Goal: Information Seeking & Learning: Learn about a topic

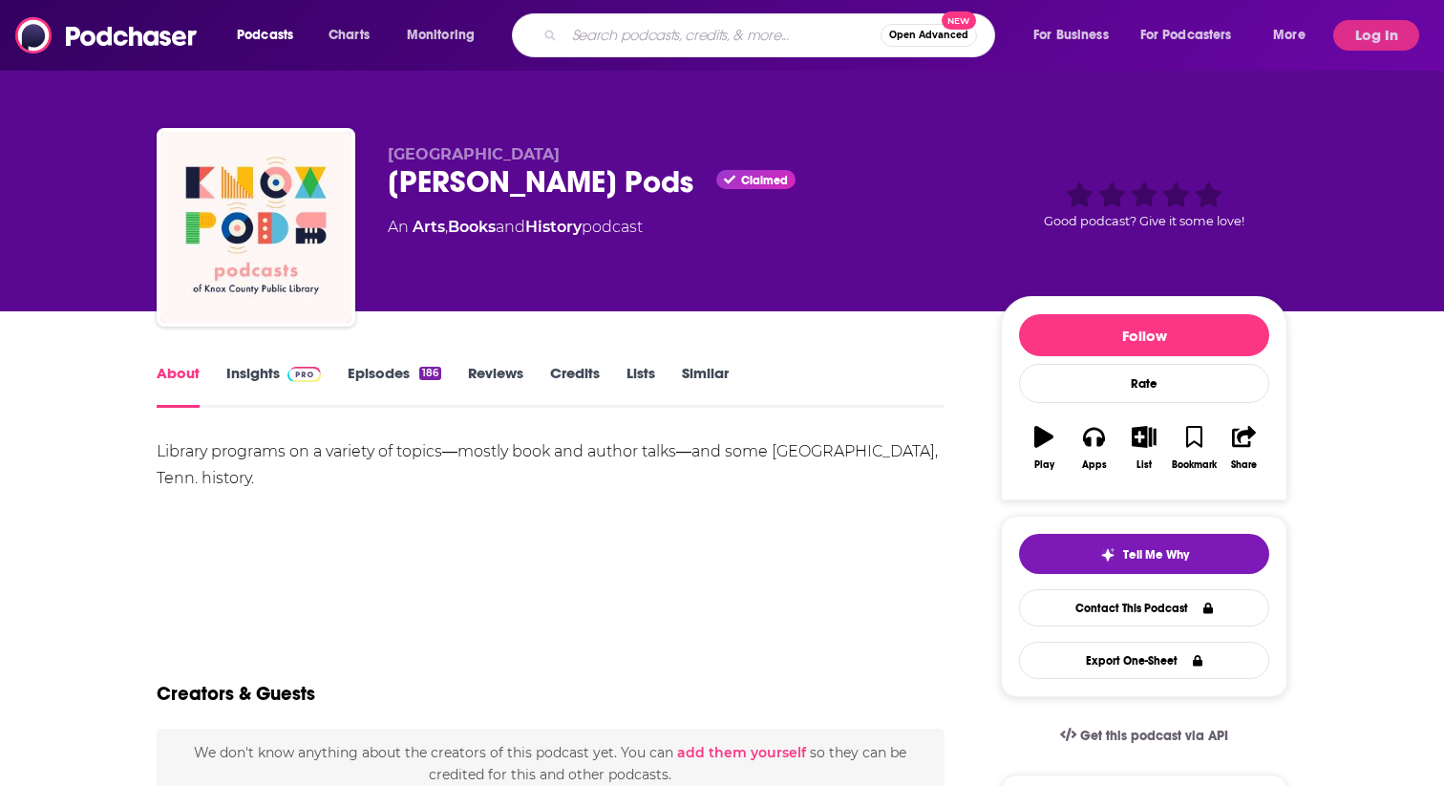
click at [708, 35] on input "Search podcasts, credits, & more..." at bounding box center [722, 35] width 316 height 31
type input "mornign brew"
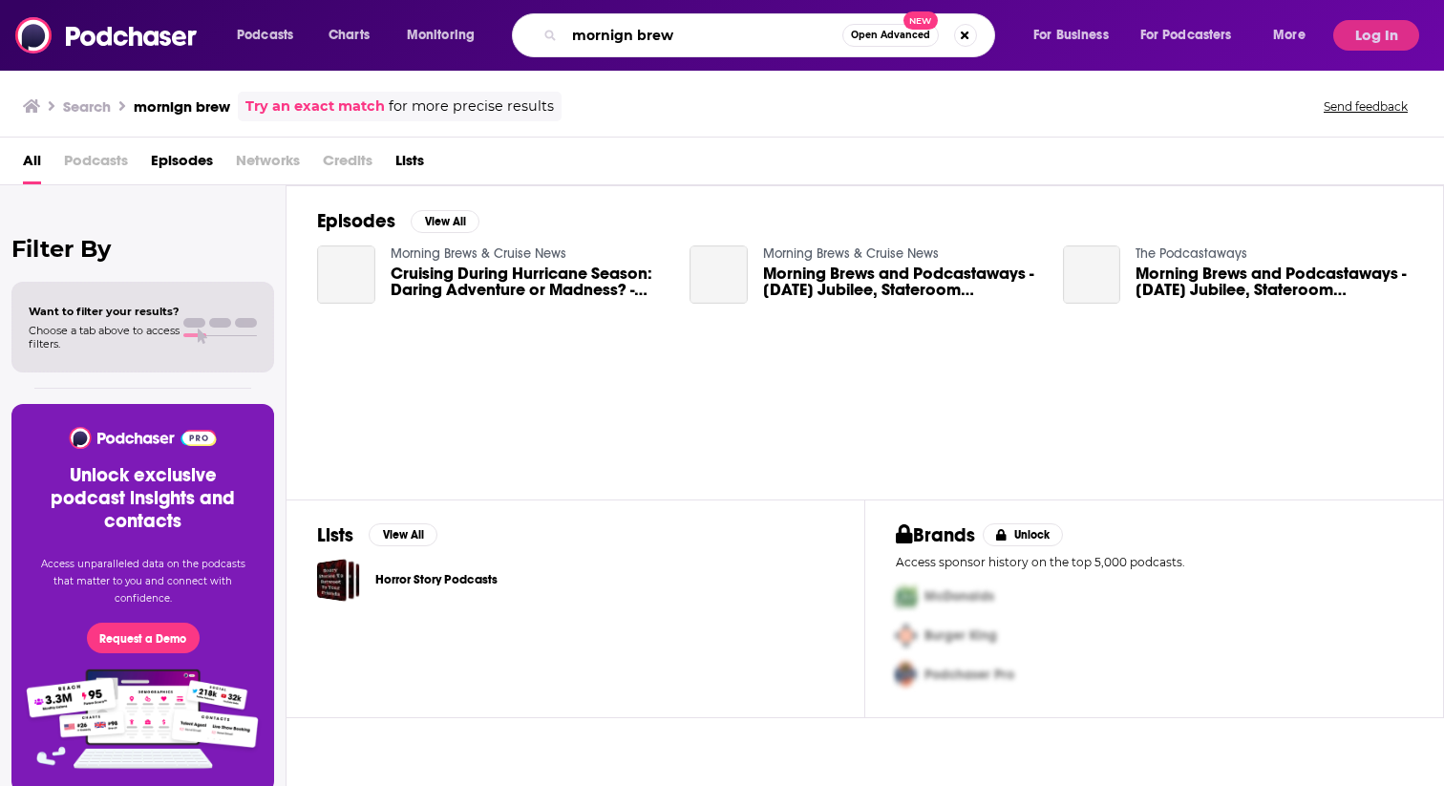
click at [594, 40] on input "mornign brew" at bounding box center [703, 35] width 278 height 31
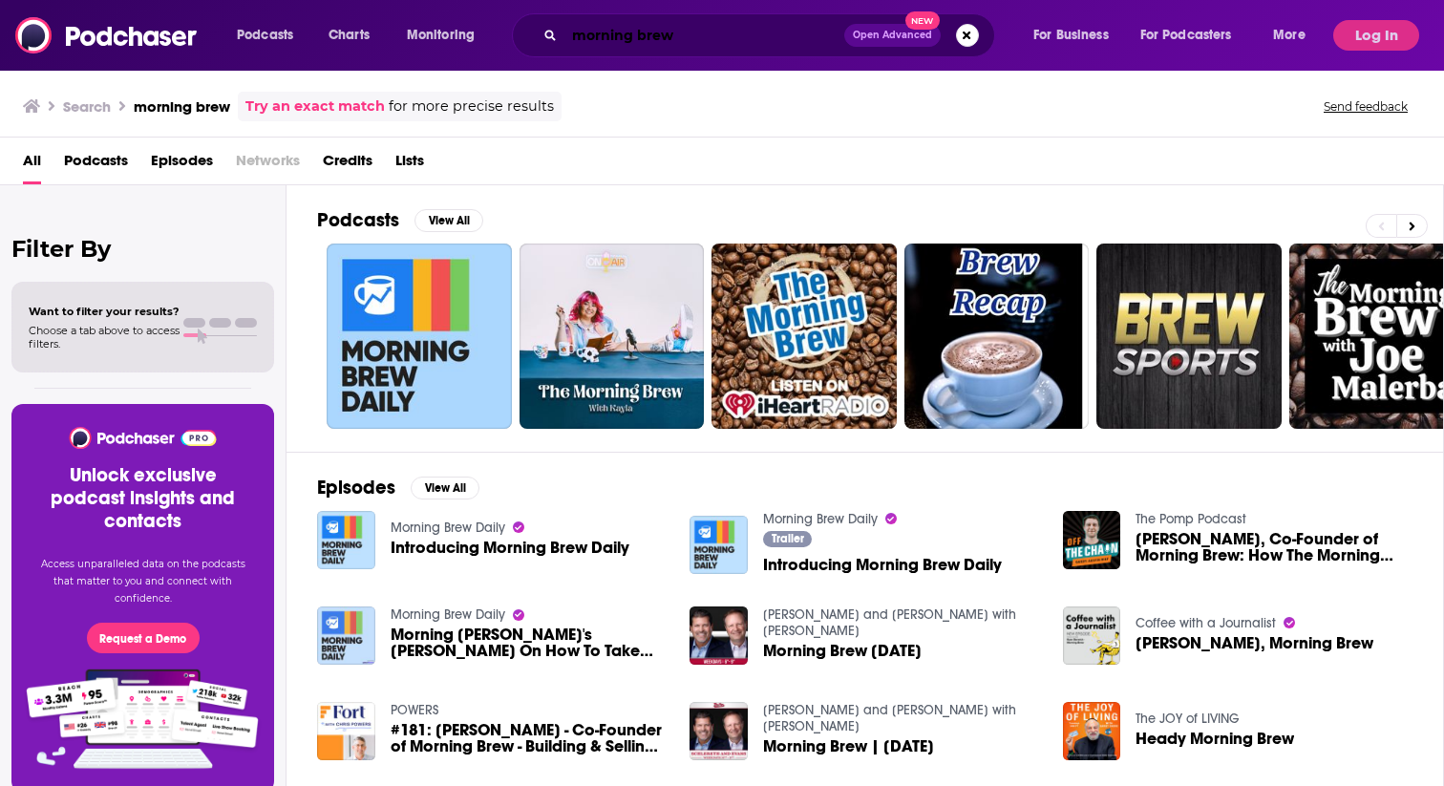
click at [680, 40] on input "morning brew" at bounding box center [704, 35] width 280 height 31
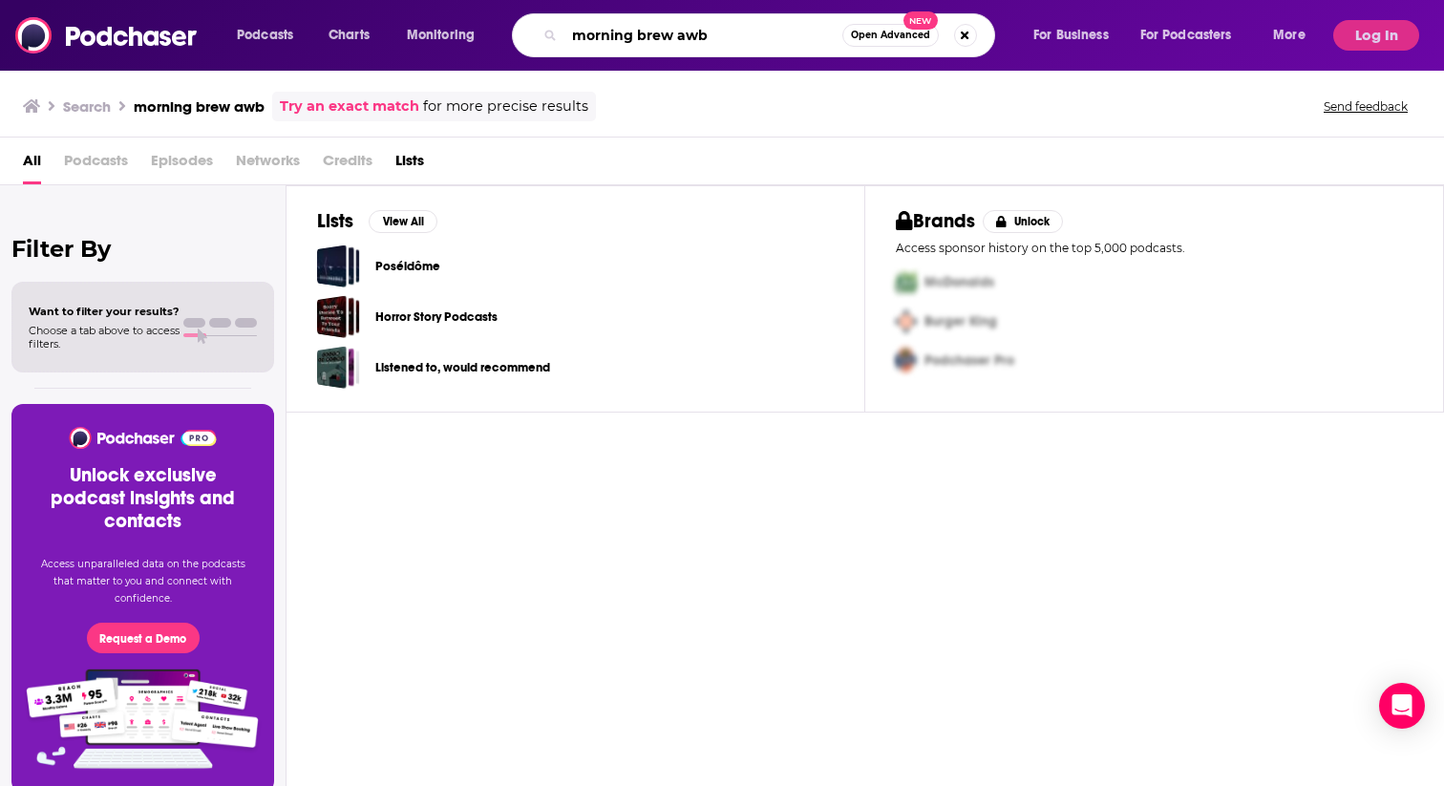
drag, startPoint x: 724, startPoint y: 47, endPoint x: 539, endPoint y: 24, distance: 186.7
click at [539, 24] on div "morning brew awb Open Advanced New" at bounding box center [753, 35] width 483 height 44
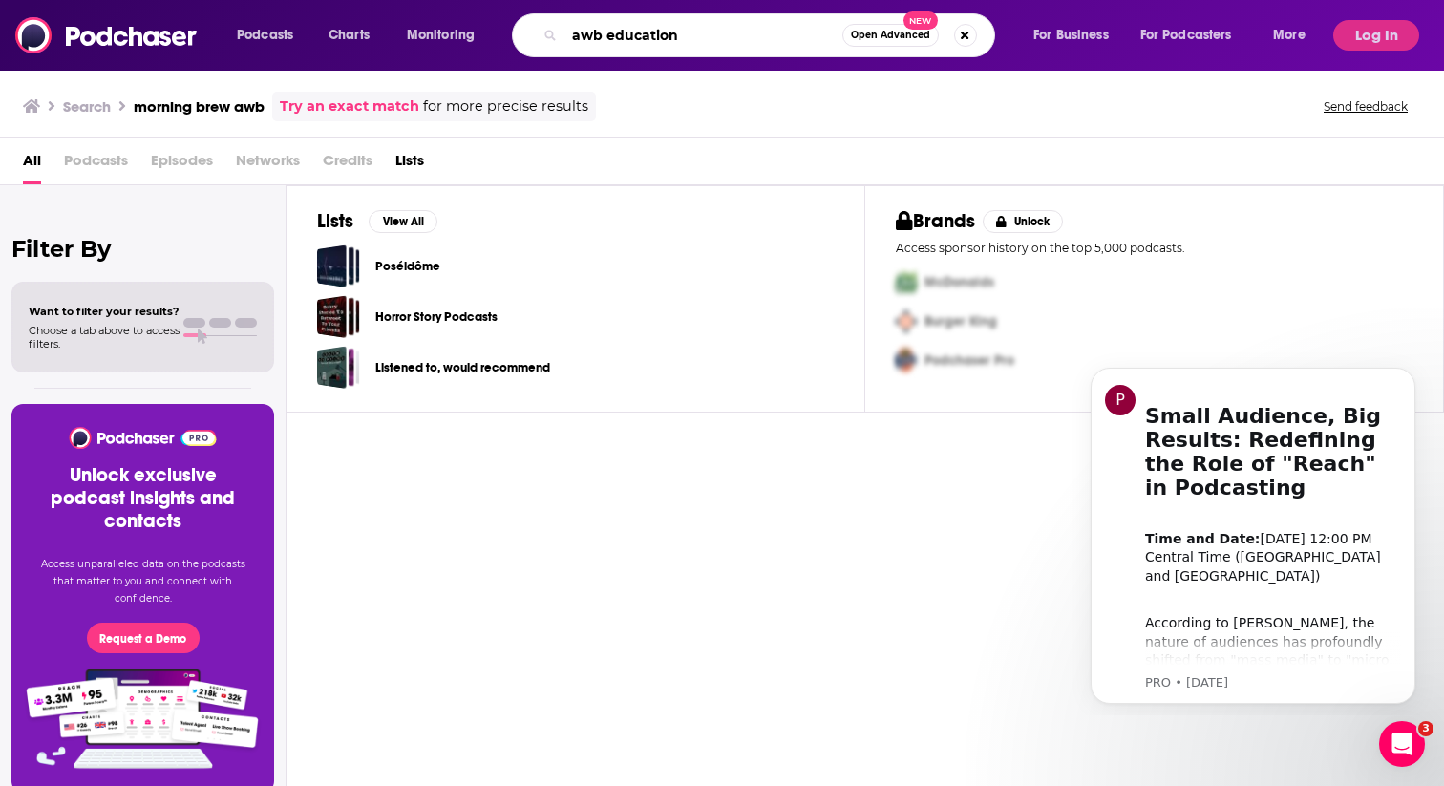
type input "awb education"
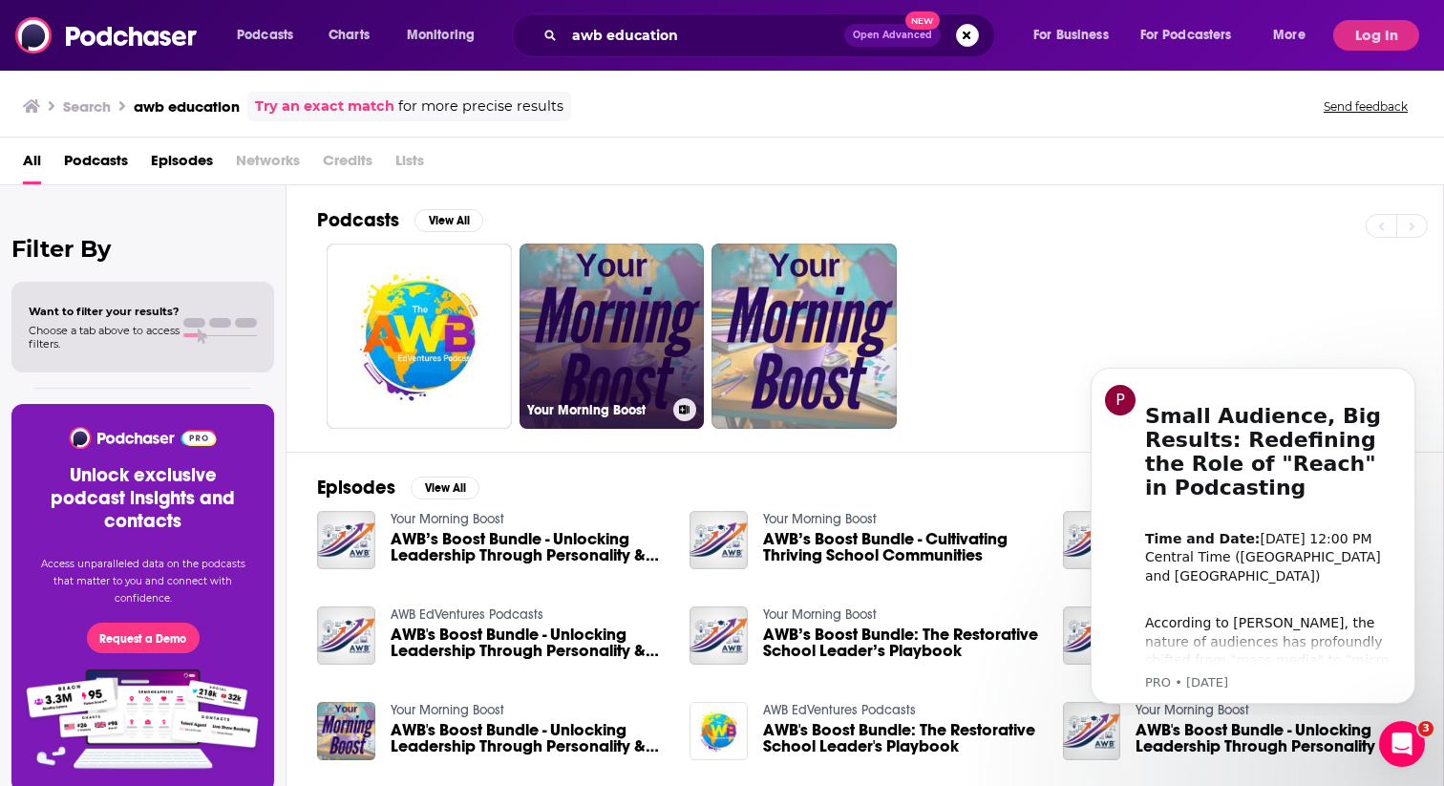
click at [622, 324] on link "Your Morning Boost" at bounding box center [612, 336] width 185 height 185
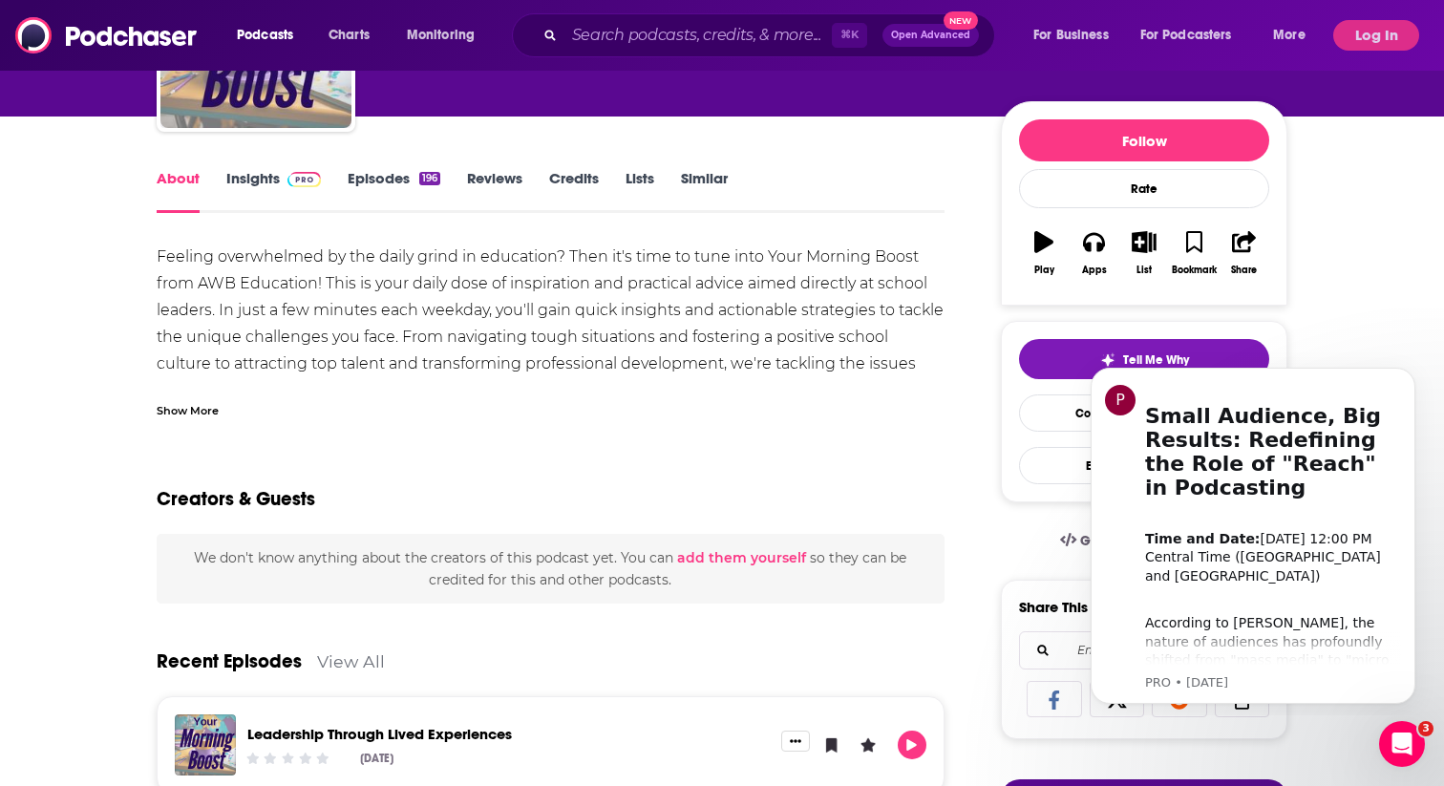
scroll to position [196, 0]
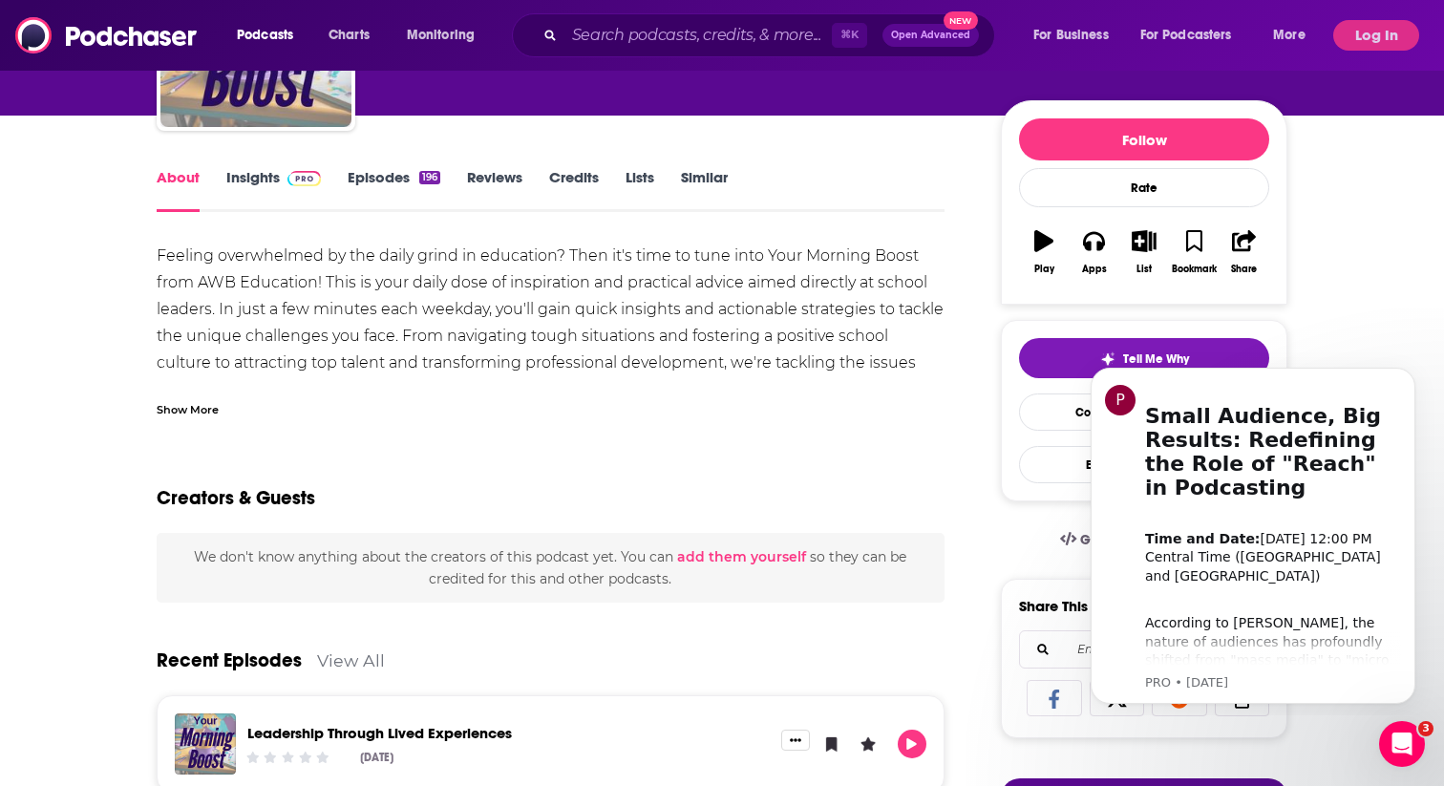
click at [195, 391] on div "Show More" at bounding box center [551, 402] width 788 height 32
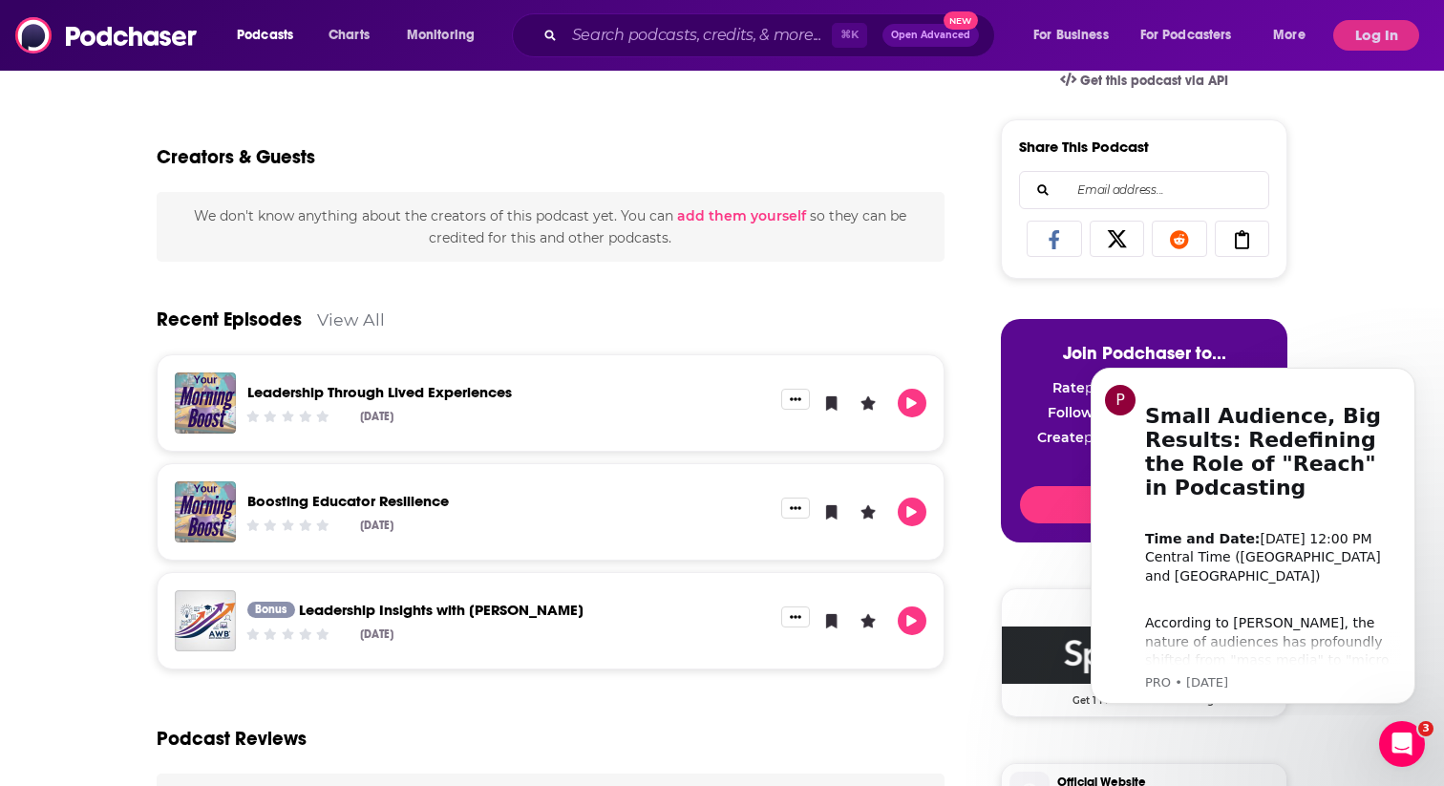
scroll to position [656, 0]
click at [451, 389] on link "Leadership Through Lived Experiences" at bounding box center [379, 391] width 265 height 18
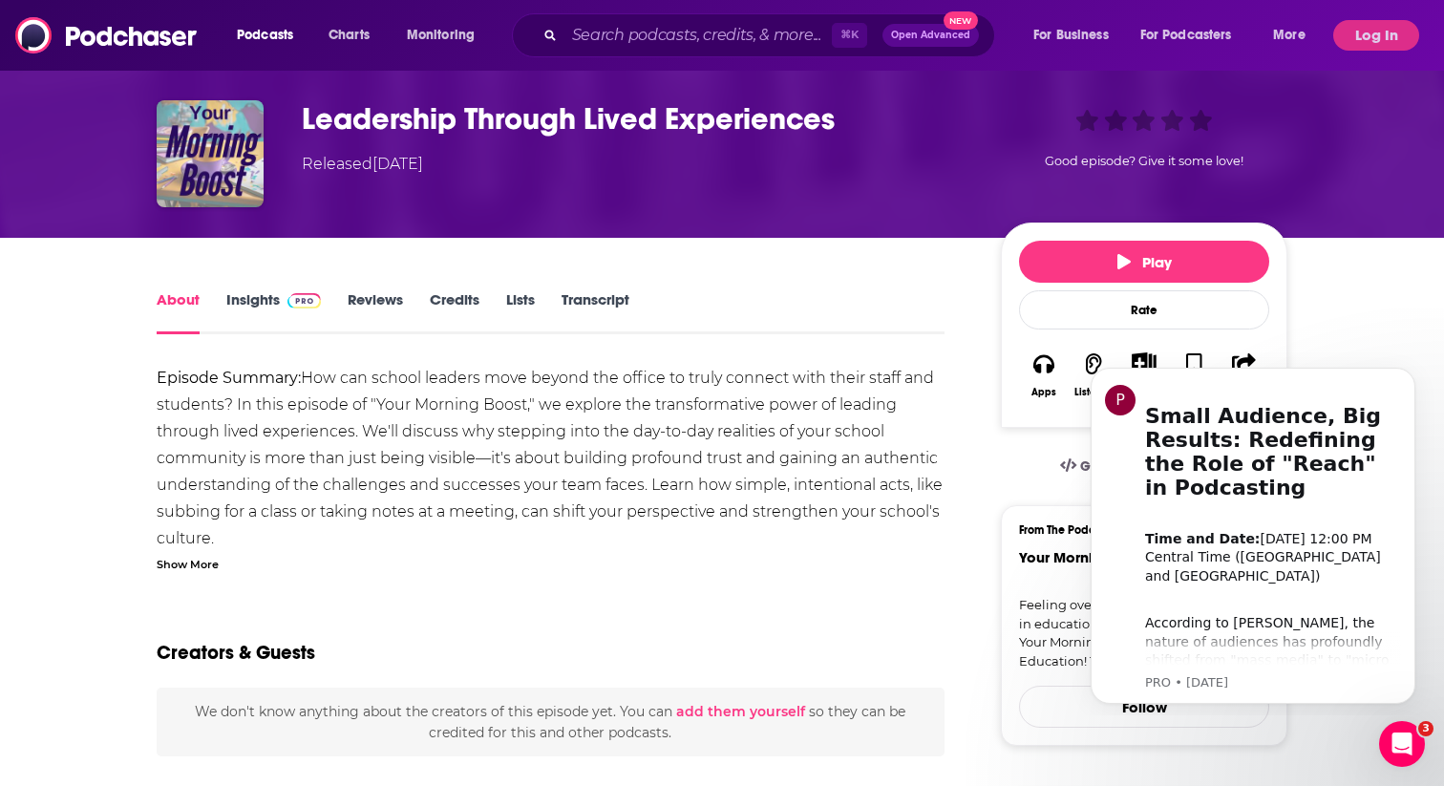
scroll to position [68, 0]
